Goal: Obtain resource: Obtain resource

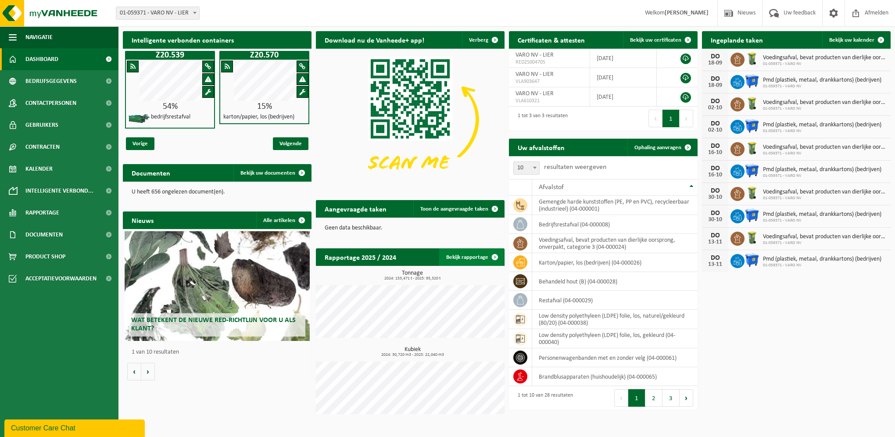
click at [479, 260] on link "Bekijk rapportage" at bounding box center [471, 257] width 64 height 18
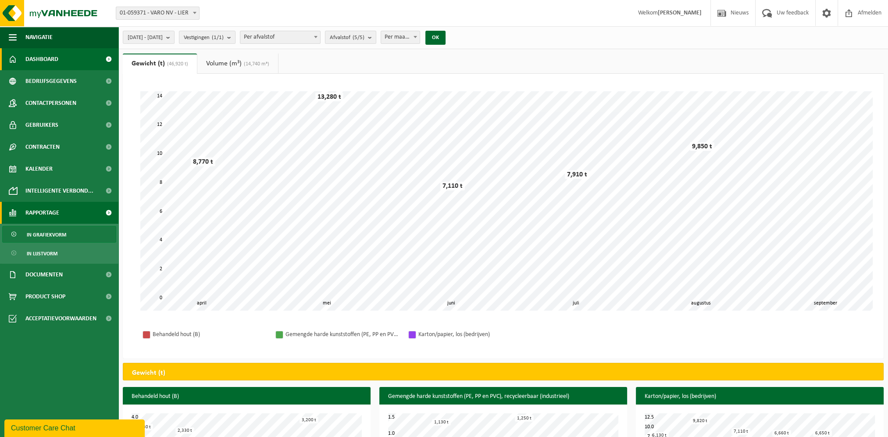
click at [24, 68] on link "Dashboard" at bounding box center [59, 59] width 118 height 22
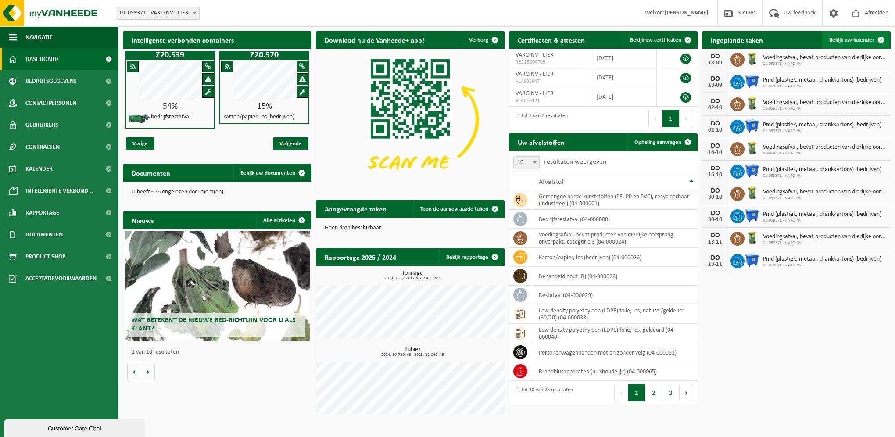
click at [850, 37] on span "Bekijk uw kalender" at bounding box center [851, 40] width 45 height 6
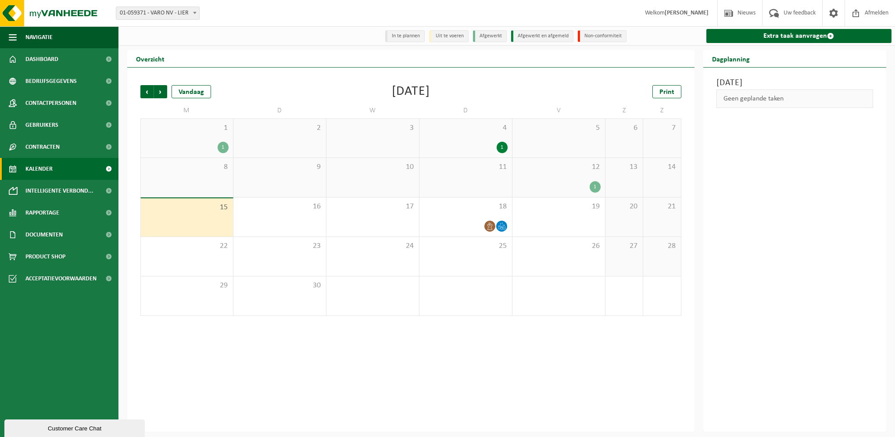
click at [224, 138] on div "1 1" at bounding box center [187, 138] width 92 height 39
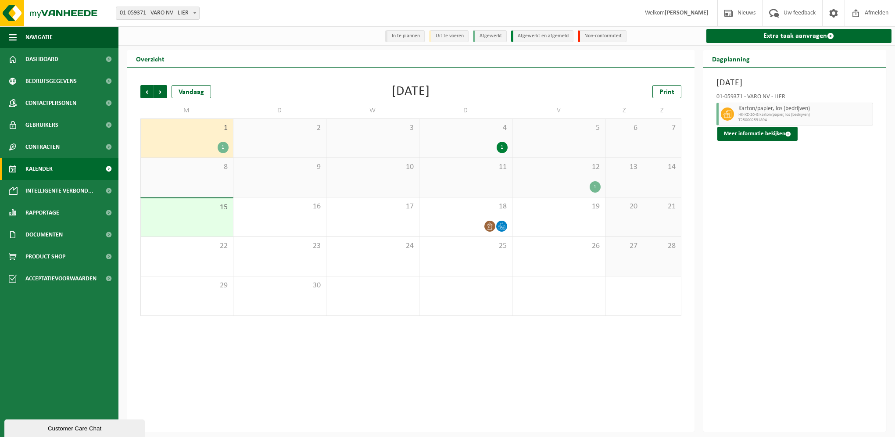
click at [595, 185] on div "1" at bounding box center [595, 186] width 11 height 11
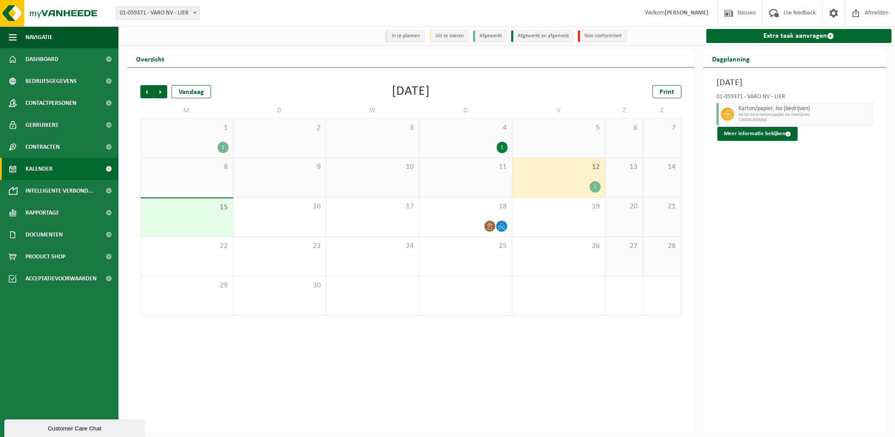
click at [491, 133] on div "4 1" at bounding box center [465, 138] width 93 height 39
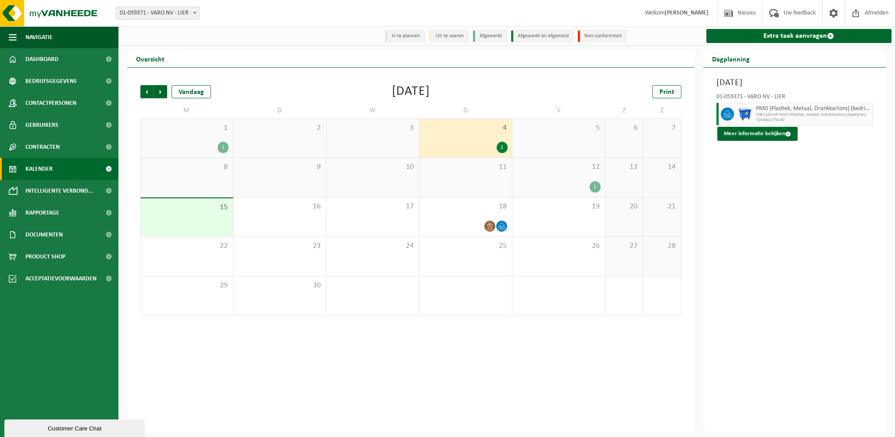
click at [571, 188] on div "1" at bounding box center [559, 186] width 84 height 11
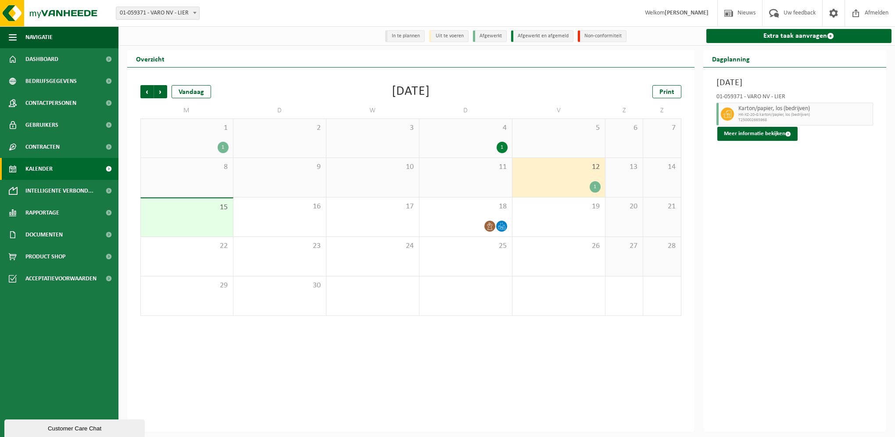
click at [495, 134] on div "4 1" at bounding box center [465, 138] width 93 height 39
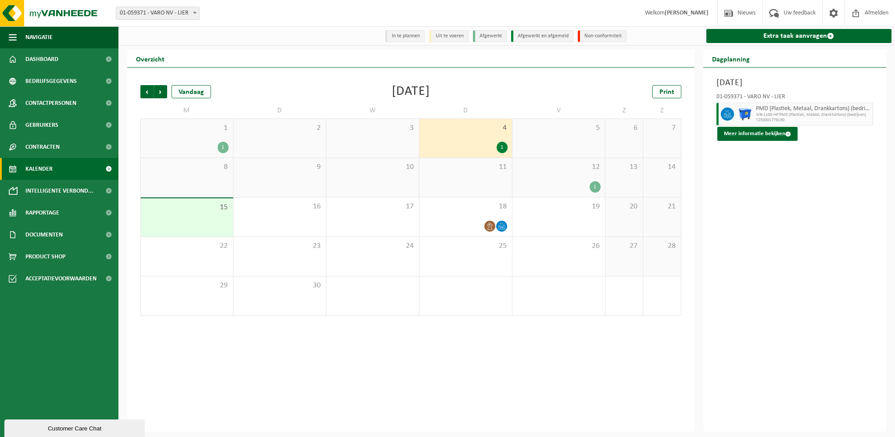
click at [488, 183] on div "11" at bounding box center [465, 177] width 93 height 39
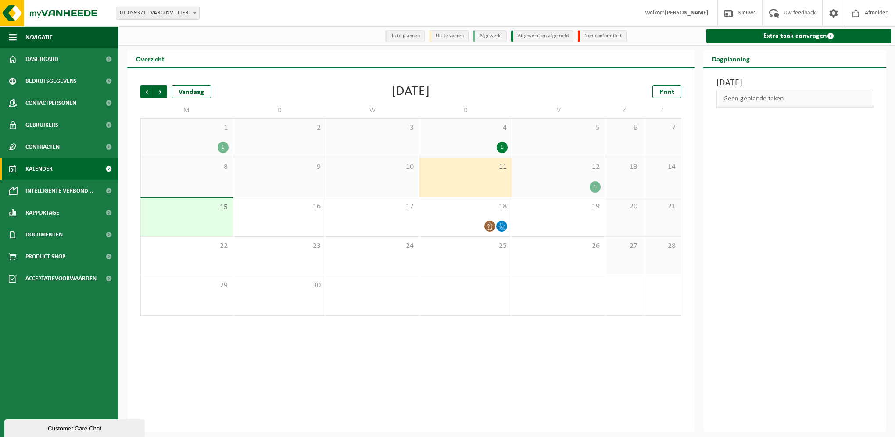
click at [218, 216] on div "15" at bounding box center [187, 217] width 92 height 38
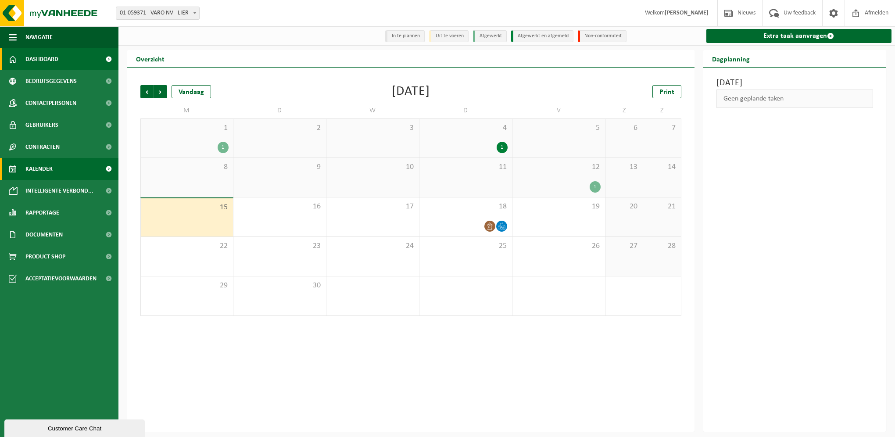
click at [50, 61] on span "Dashboard" at bounding box center [41, 59] width 33 height 22
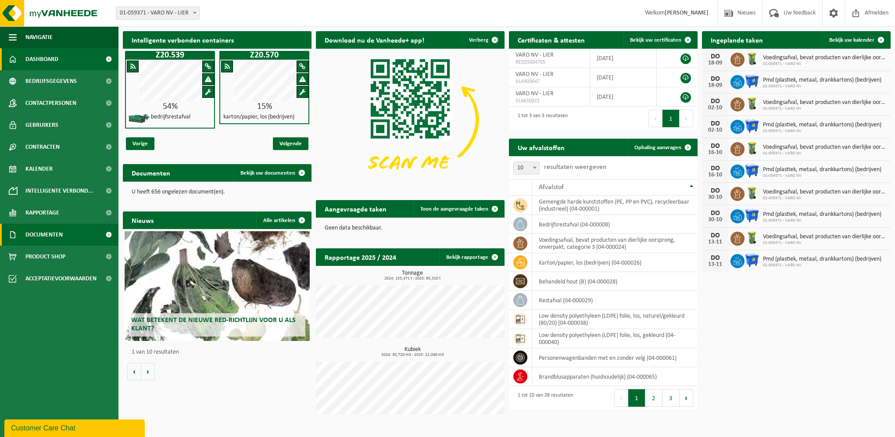
click at [63, 237] on span "Documenten" at bounding box center [43, 235] width 37 height 22
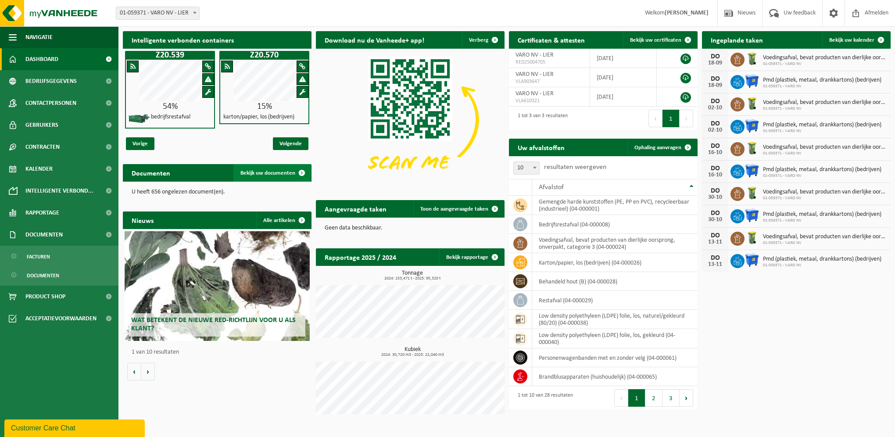
click at [278, 172] on span "Bekijk uw documenten" at bounding box center [267, 173] width 55 height 6
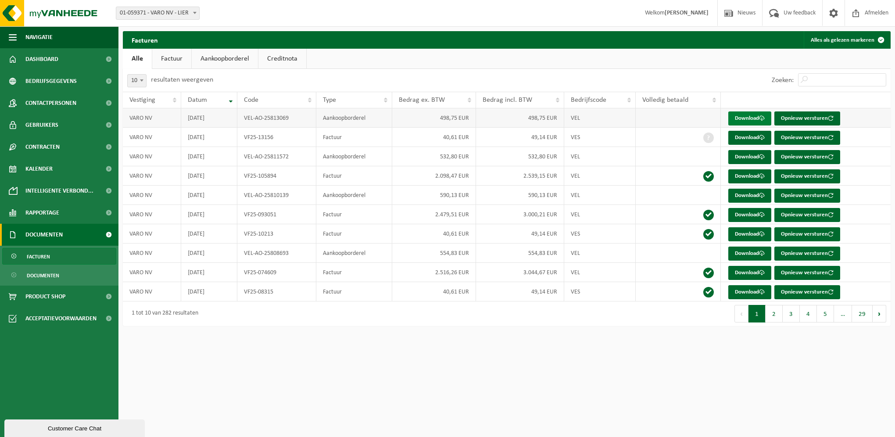
click at [762, 118] on span at bounding box center [762, 118] width 6 height 6
click at [50, 61] on span "Dashboard" at bounding box center [41, 59] width 33 height 22
